Goal: Task Accomplishment & Management: Complete application form

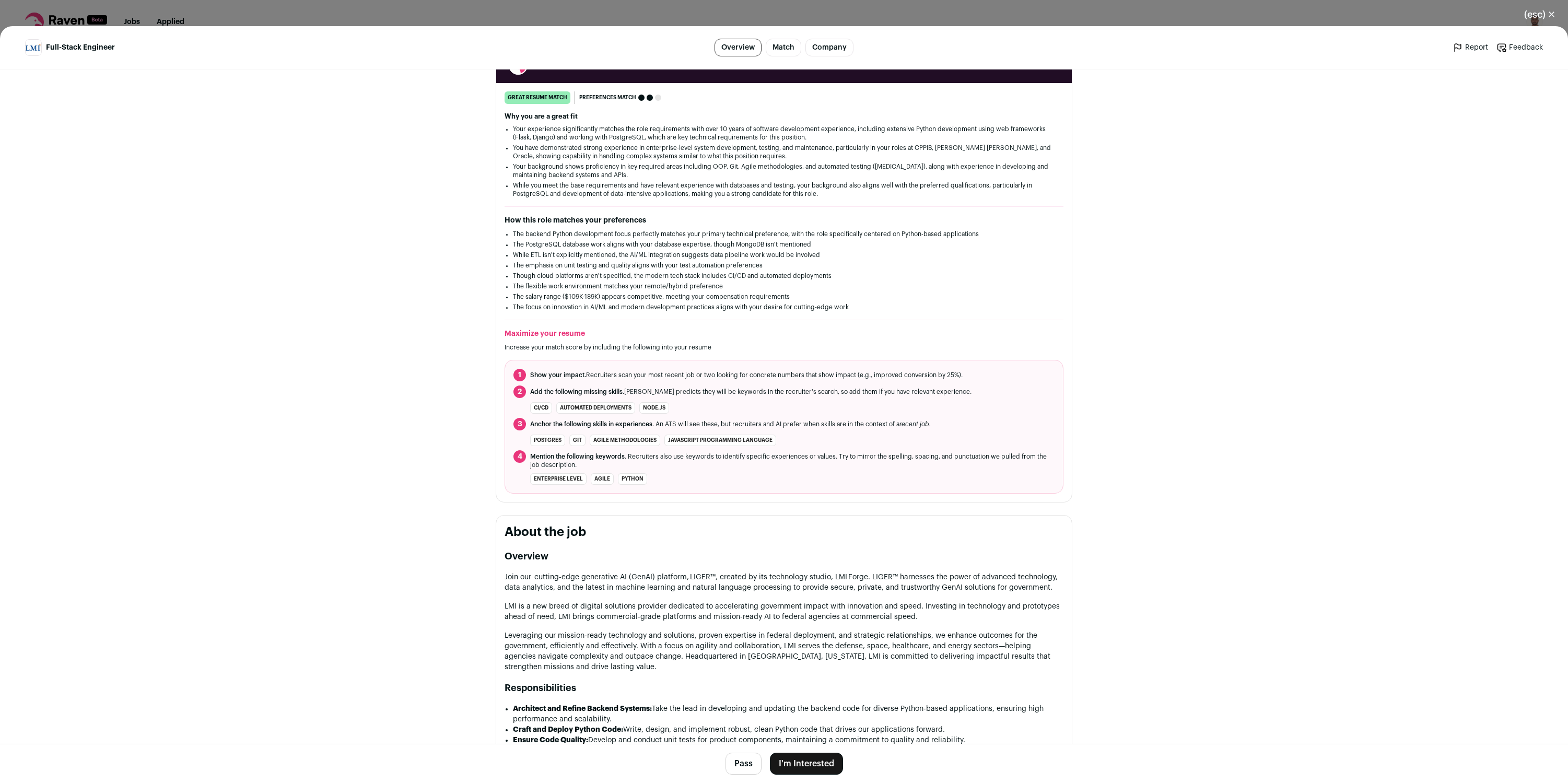
scroll to position [158, 0]
click at [806, 758] on button "I'm Interested" at bounding box center [806, 763] width 73 height 22
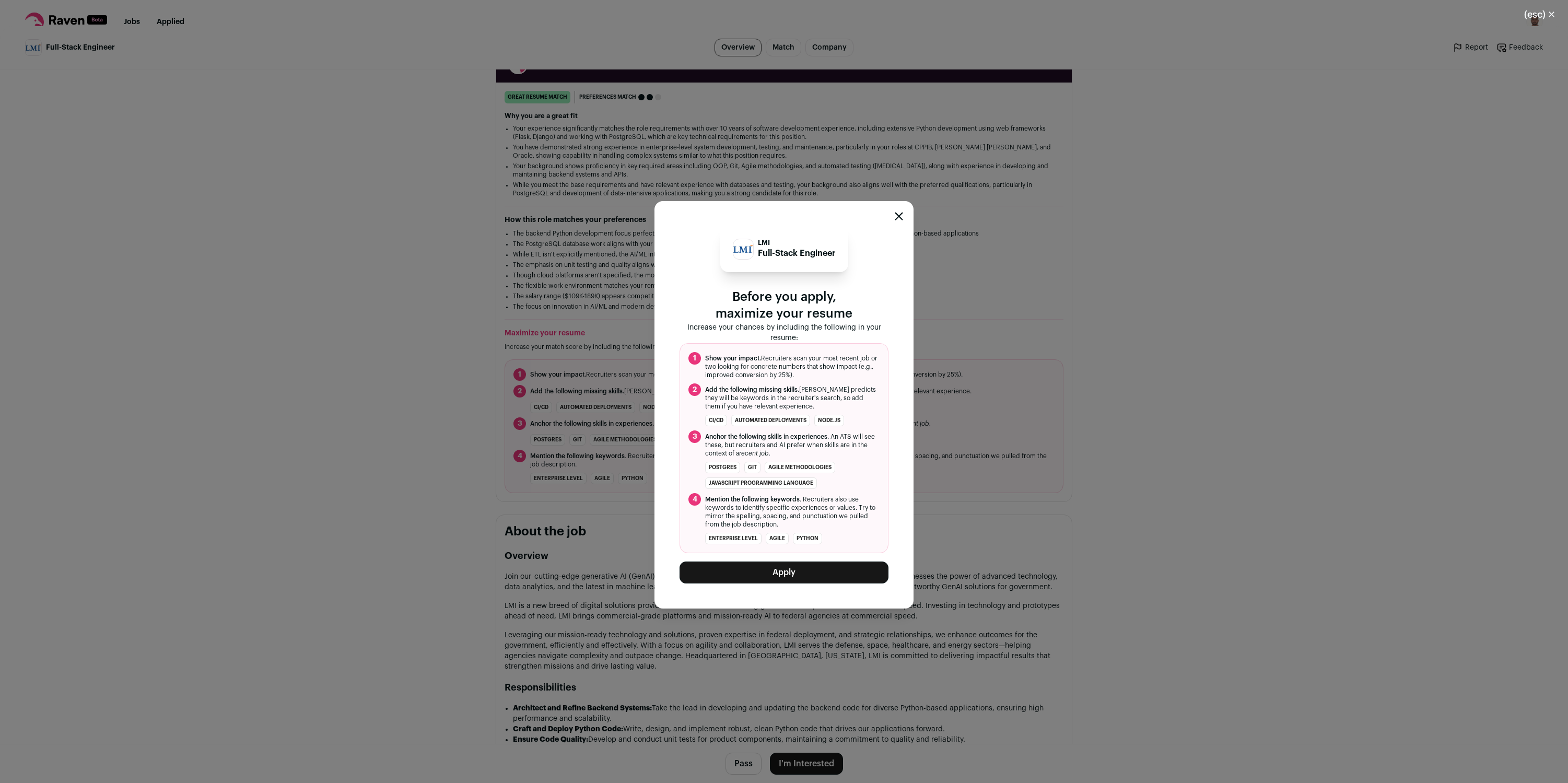
click at [797, 571] on button "Apply" at bounding box center [784, 572] width 209 height 22
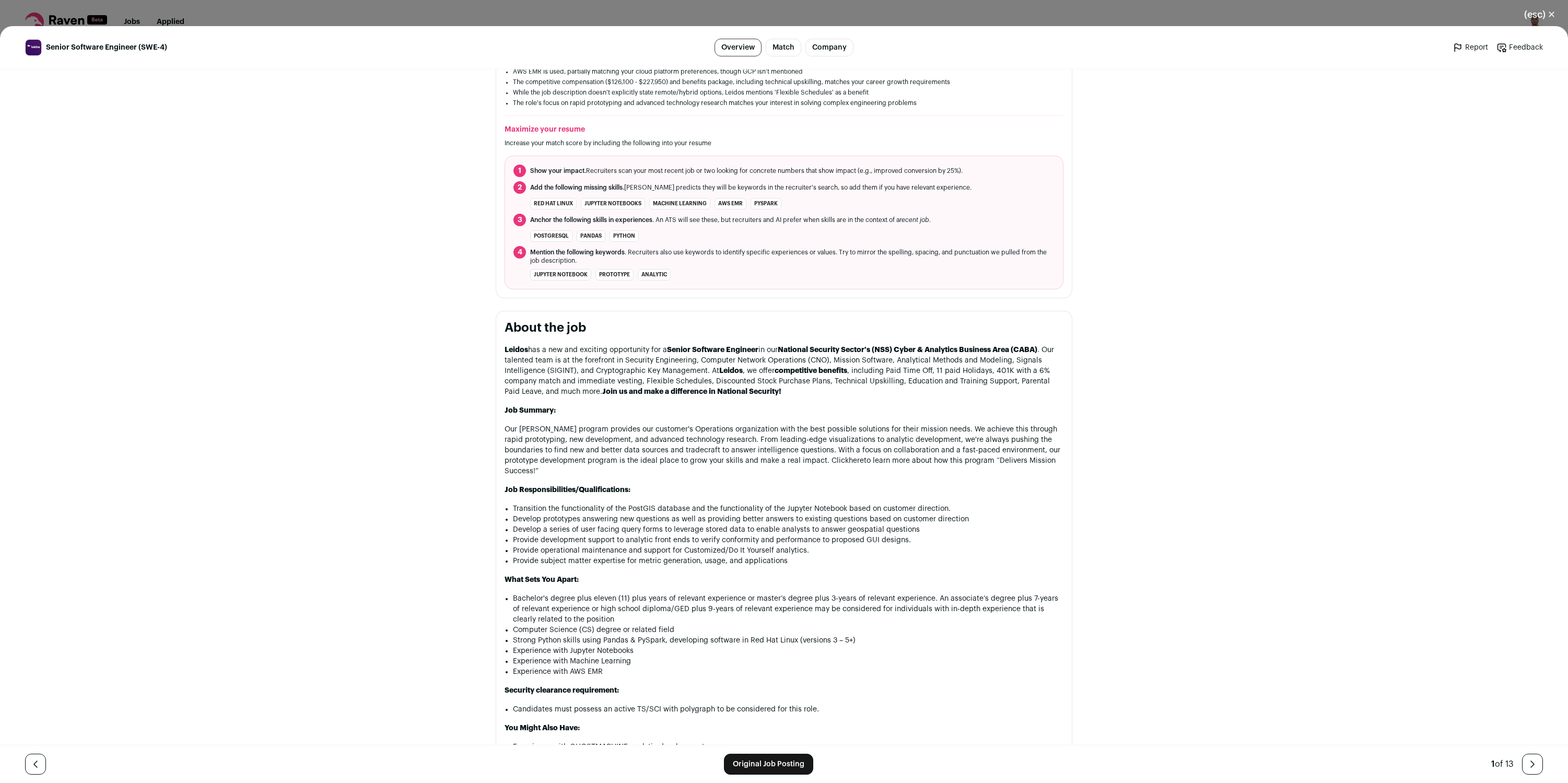
scroll to position [912, 0]
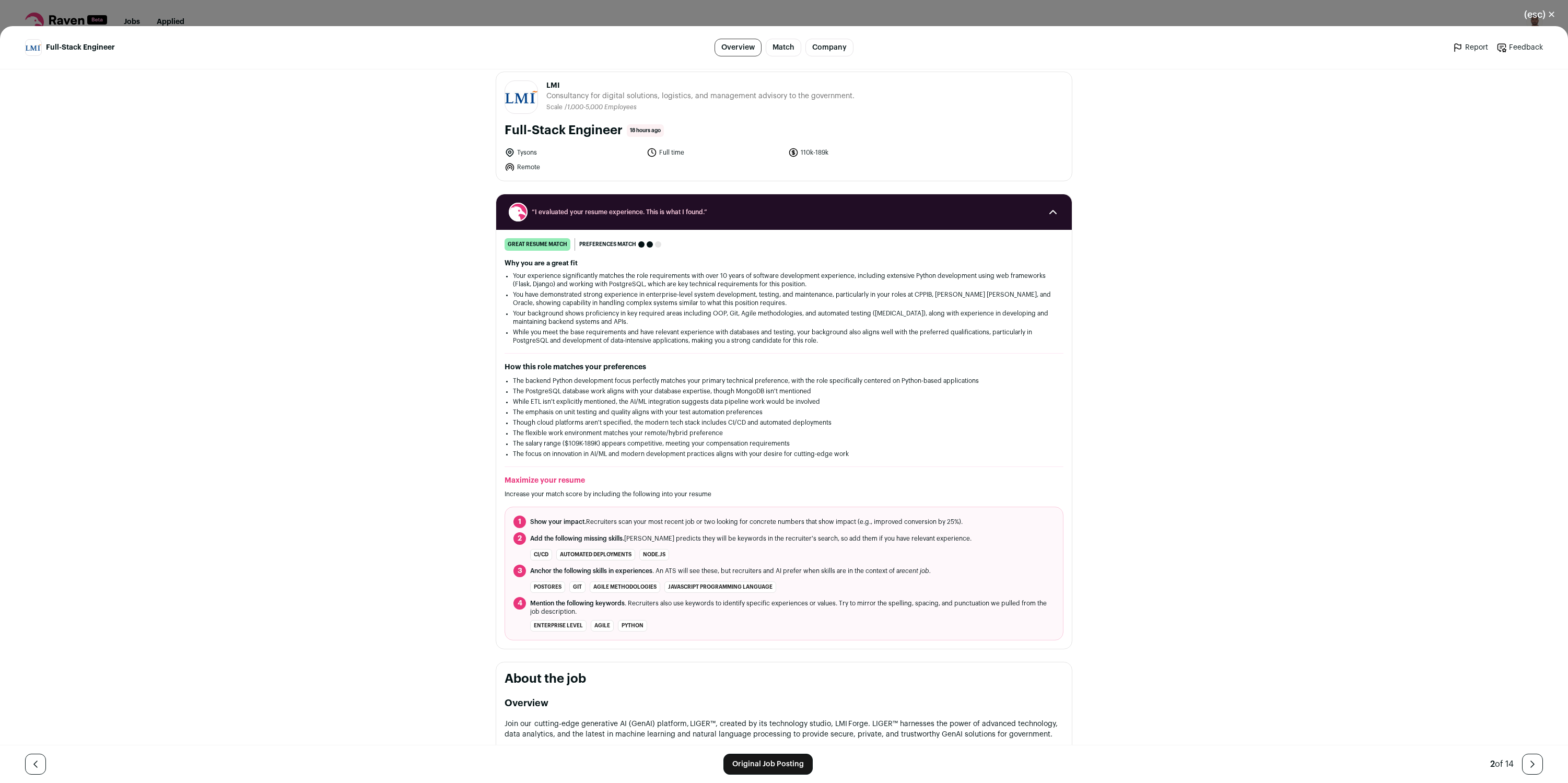
scroll to position [6, 0]
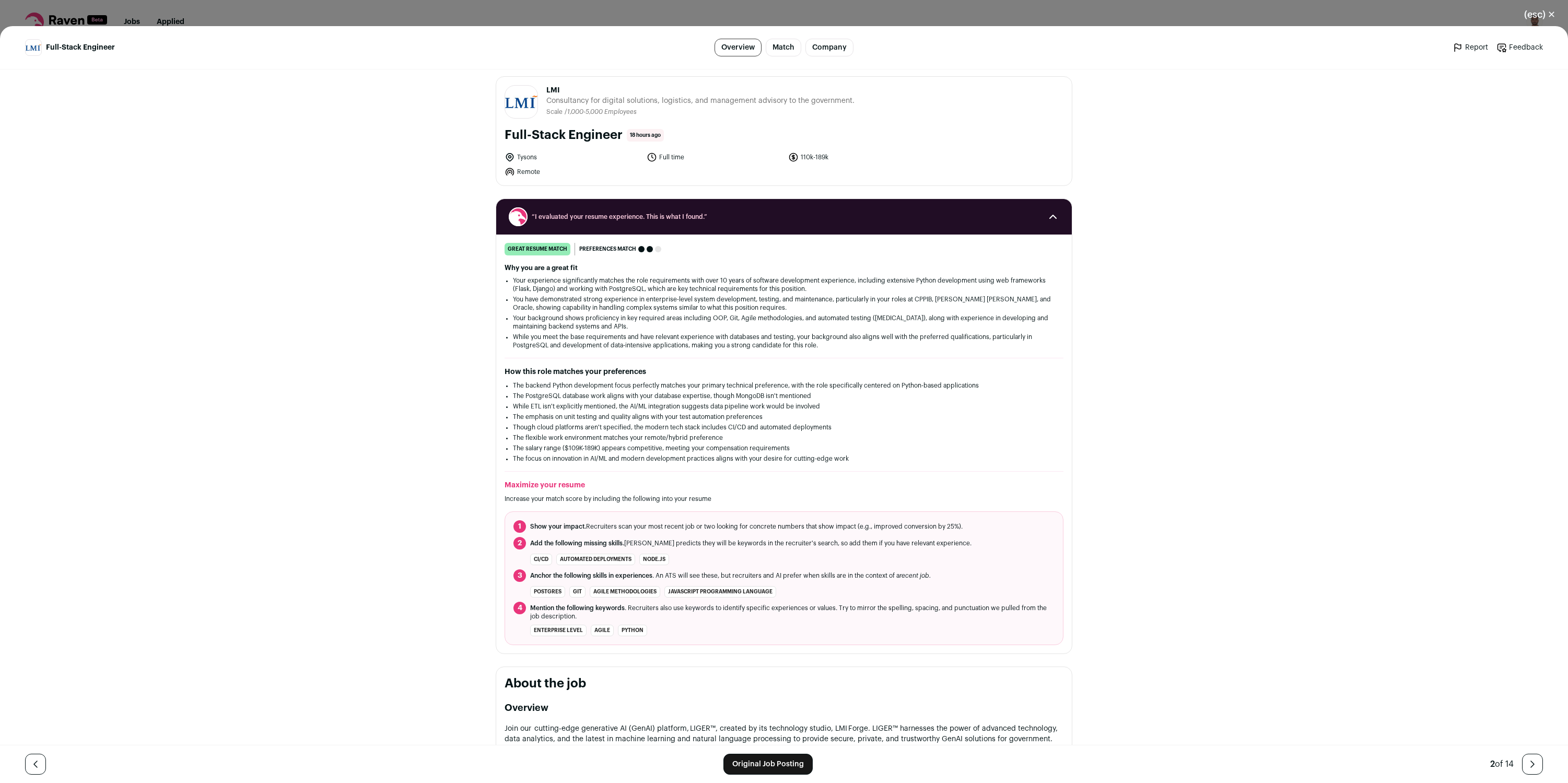
click at [1533, 760] on icon "Close modal via background" at bounding box center [1532, 764] width 12 height 12
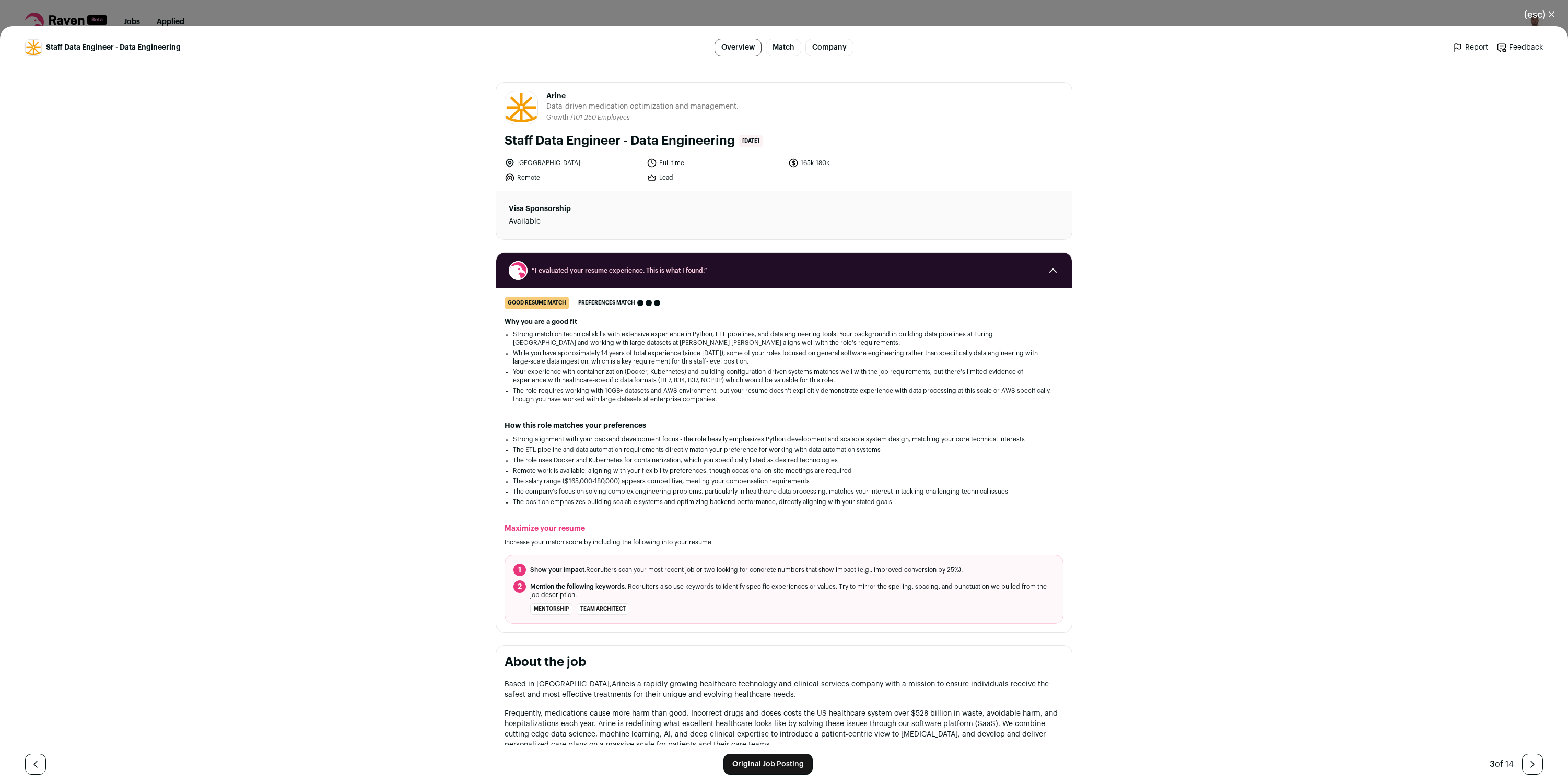
click at [1533, 760] on icon "Close modal via background" at bounding box center [1532, 764] width 12 height 12
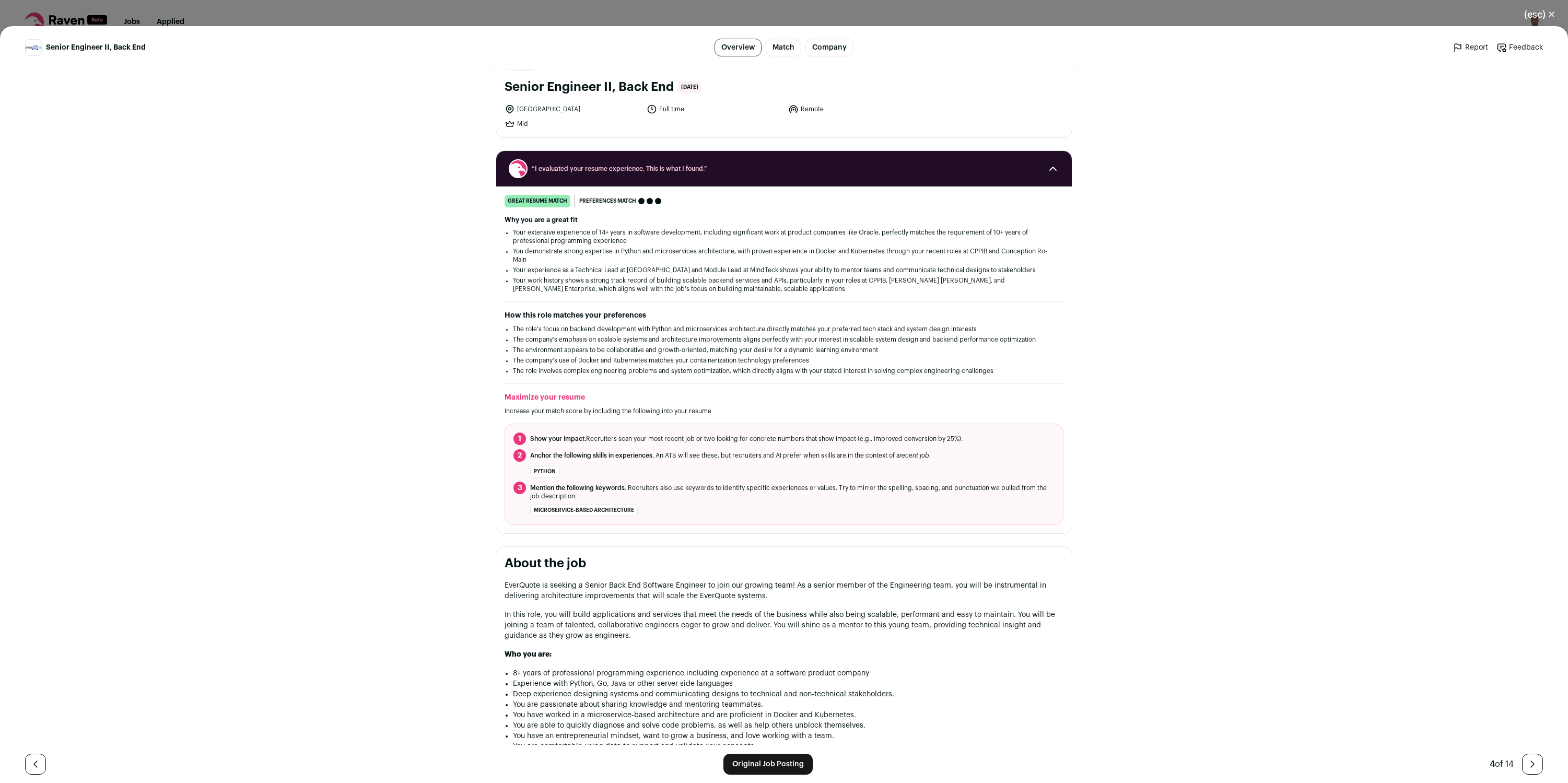
scroll to position [55, 0]
click at [750, 761] on link "Original Job Posting" at bounding box center [768, 765] width 89 height 21
click at [1533, 758] on icon "Close modal via background" at bounding box center [1532, 764] width 12 height 12
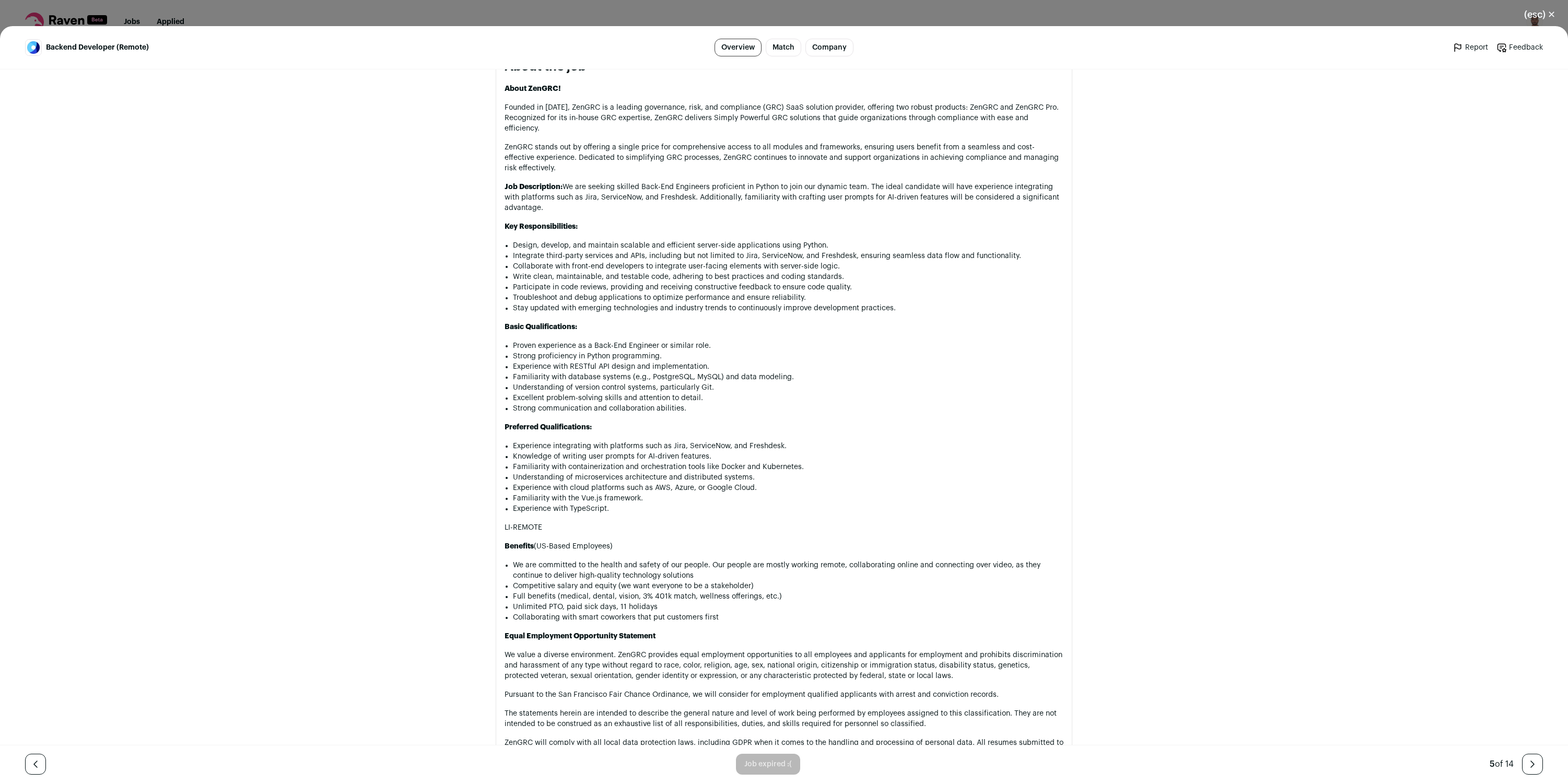
scroll to position [615, 0]
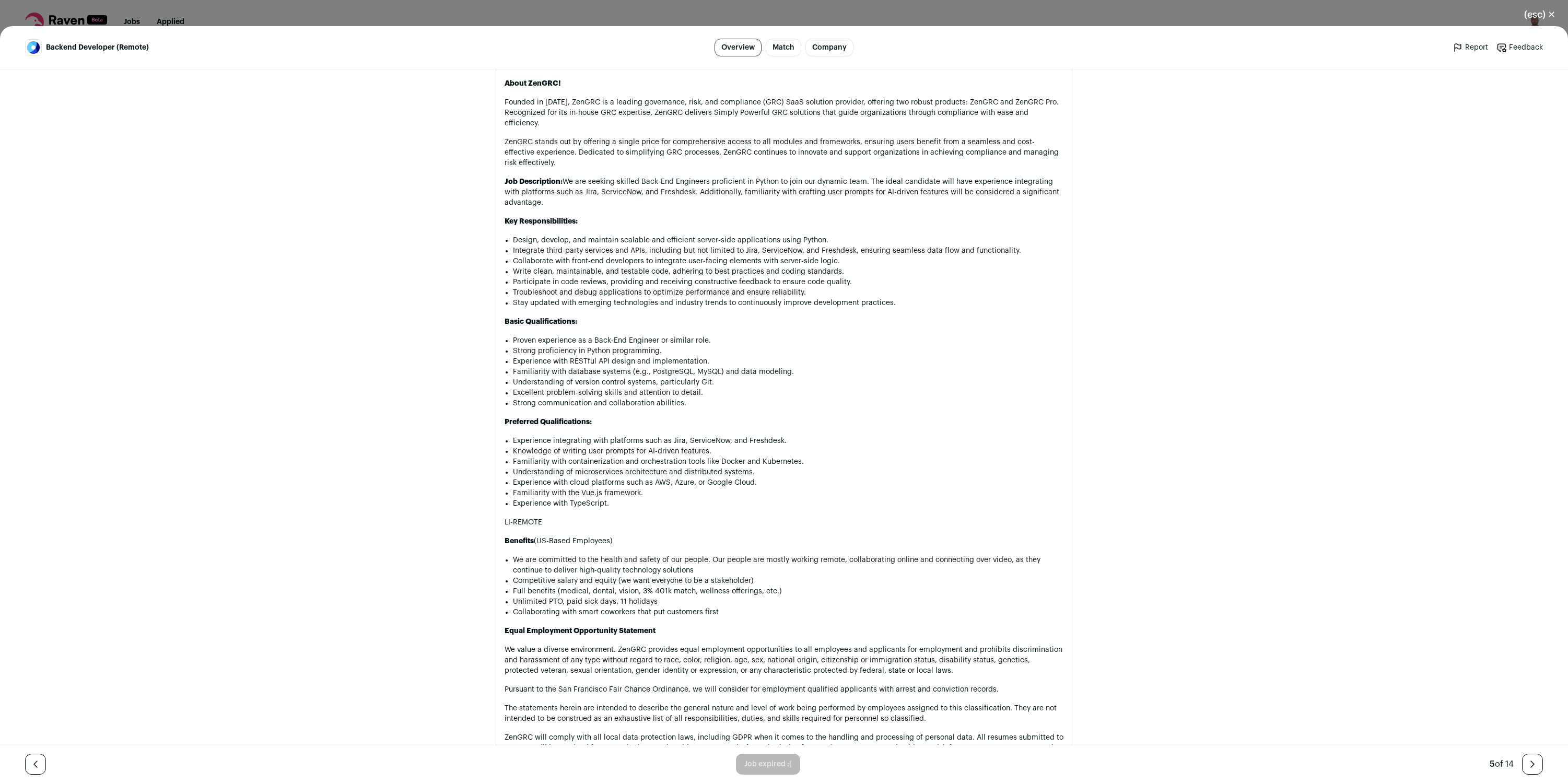
click at [1530, 766] on icon "Close modal via background" at bounding box center [1532, 764] width 12 height 12
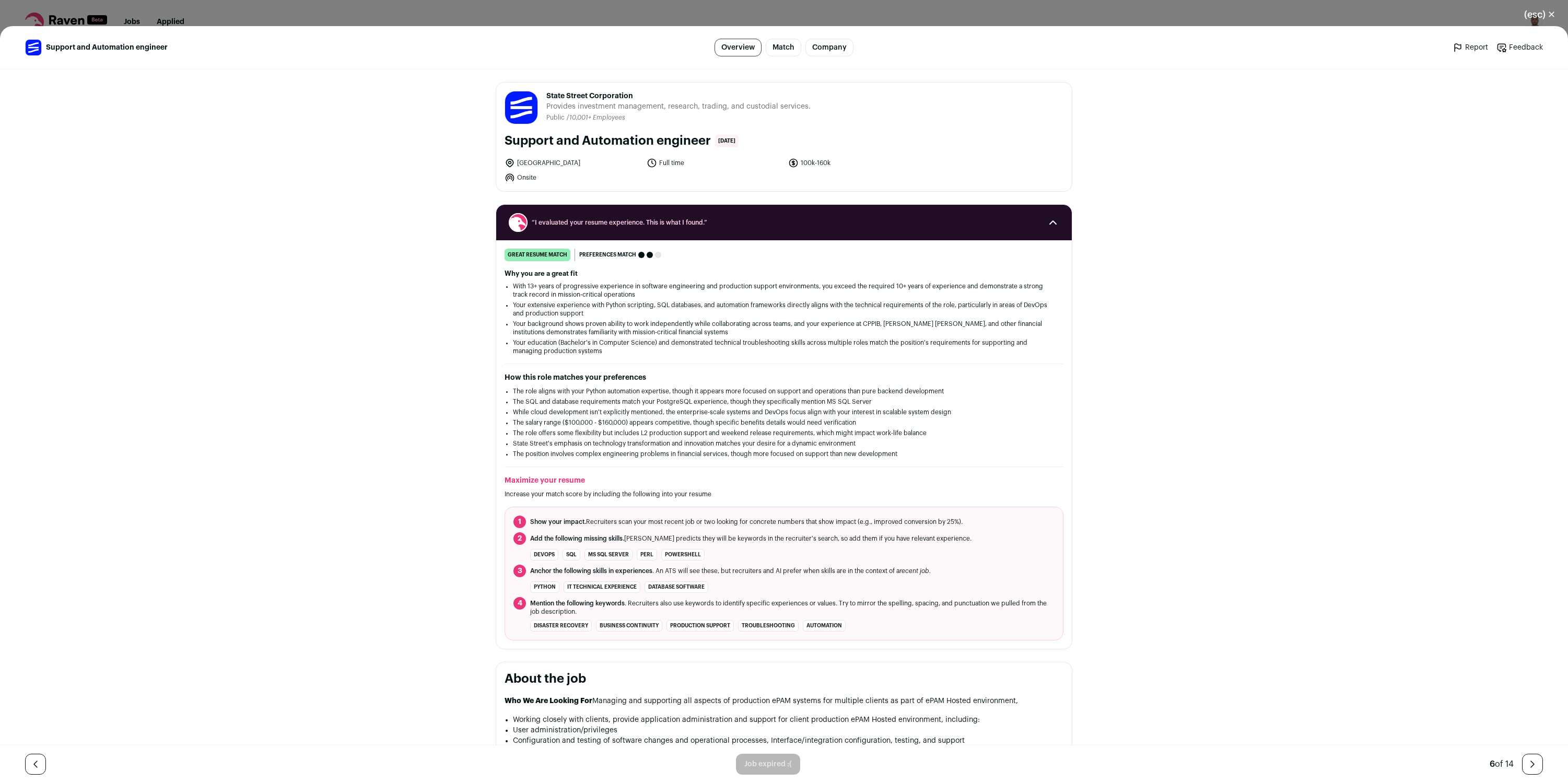
click at [1535, 759] on icon "Close modal via background" at bounding box center [1532, 764] width 12 height 12
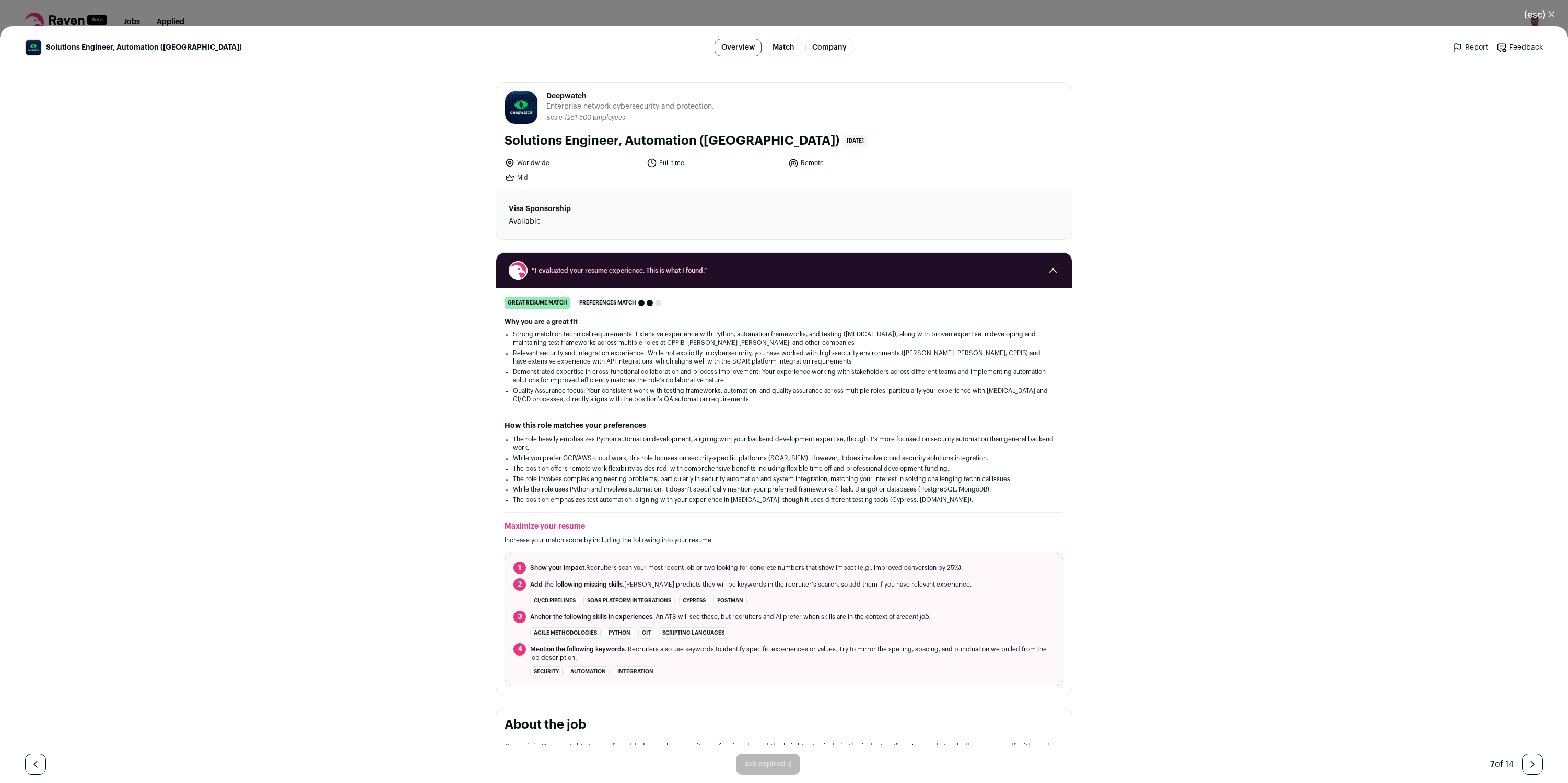
click at [1534, 759] on icon "Close modal via background" at bounding box center [1532, 764] width 12 height 12
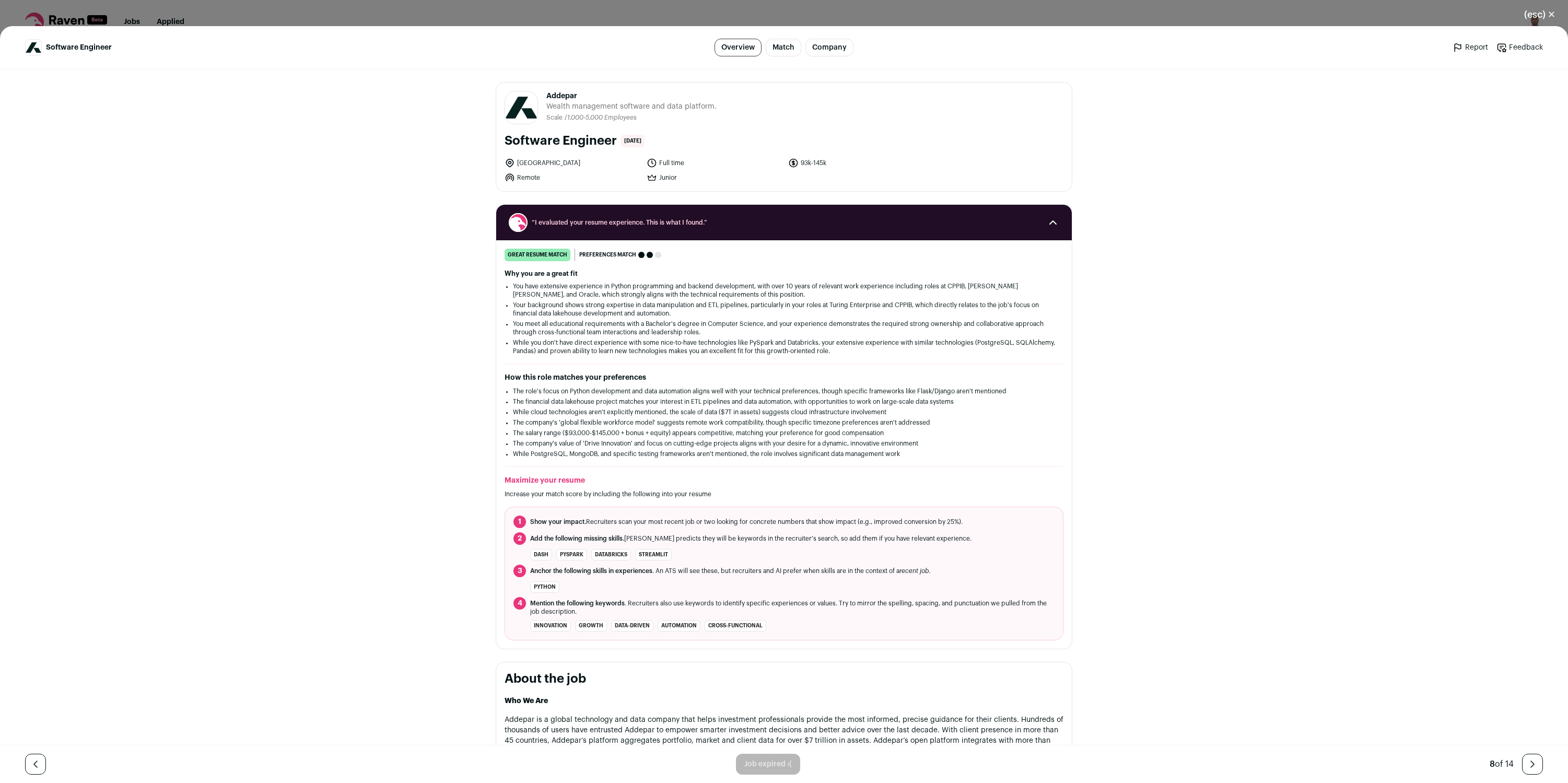
click at [1534, 759] on icon "Close modal via background" at bounding box center [1532, 764] width 12 height 12
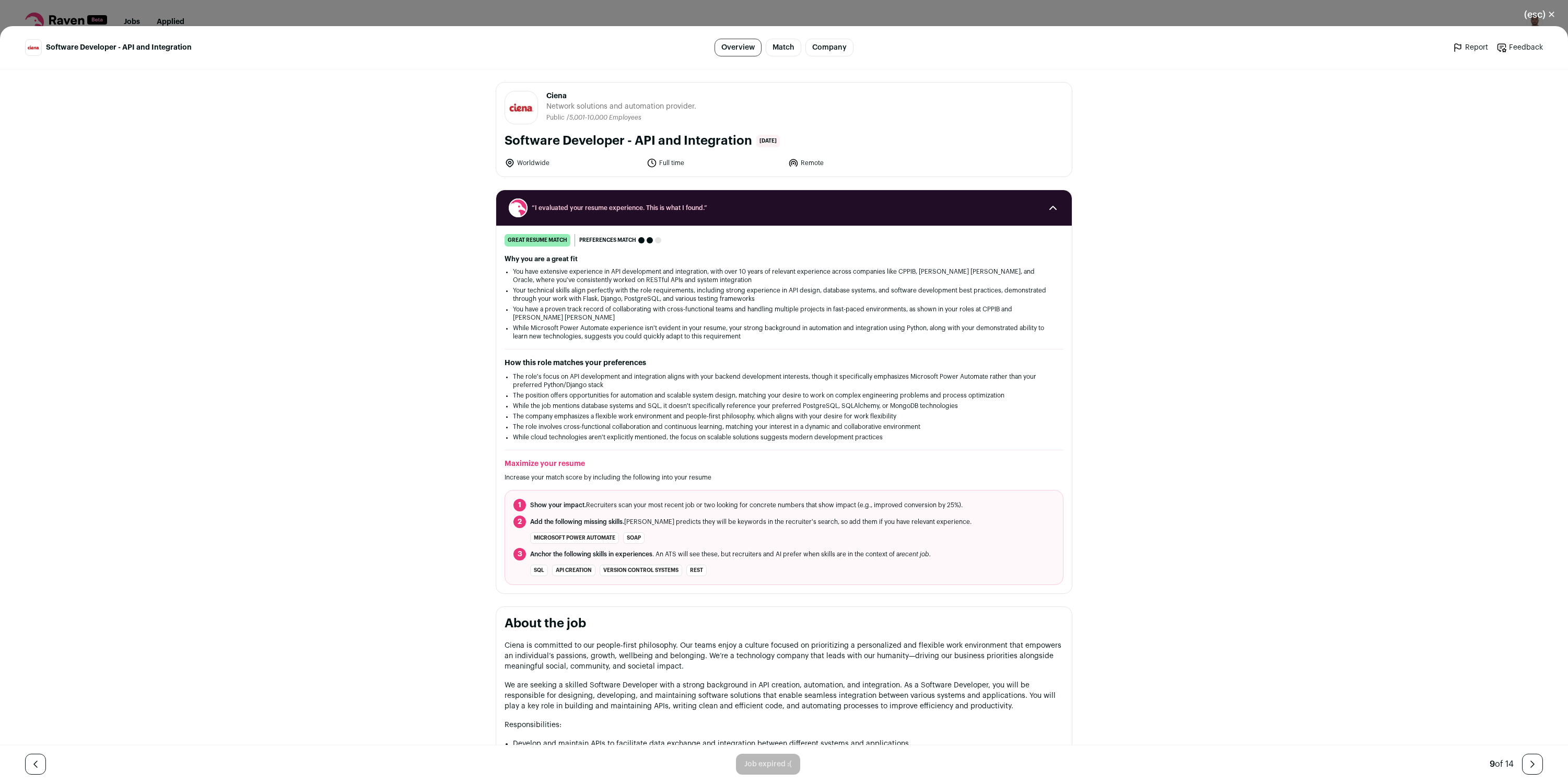
click at [1534, 759] on icon "Close modal via background" at bounding box center [1532, 764] width 12 height 12
